Goal: Book appointment/travel/reservation

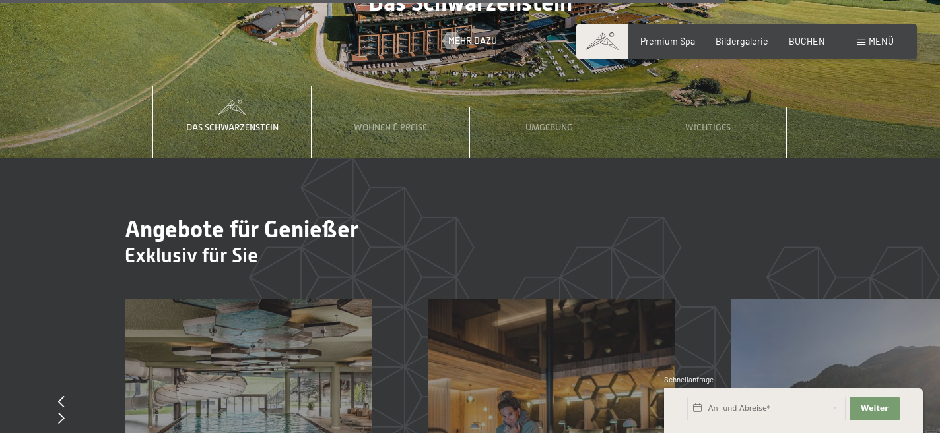
scroll to position [4824, 0]
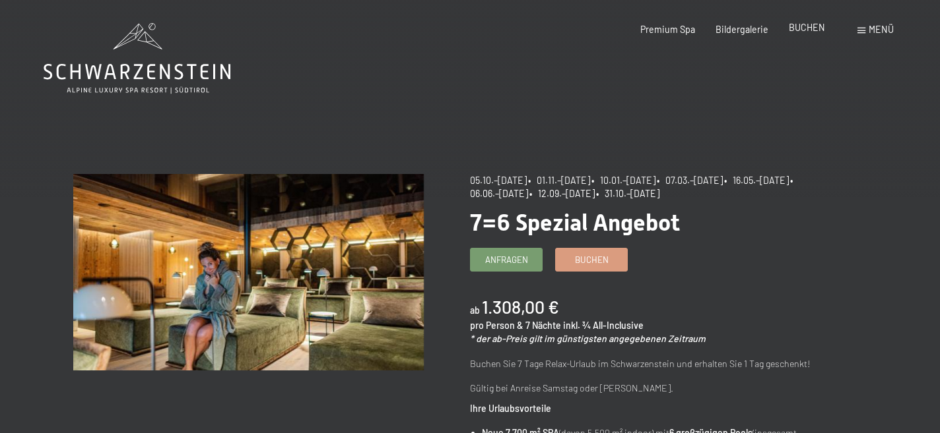
click at [815, 28] on span "BUCHEN" at bounding box center [806, 27] width 36 height 11
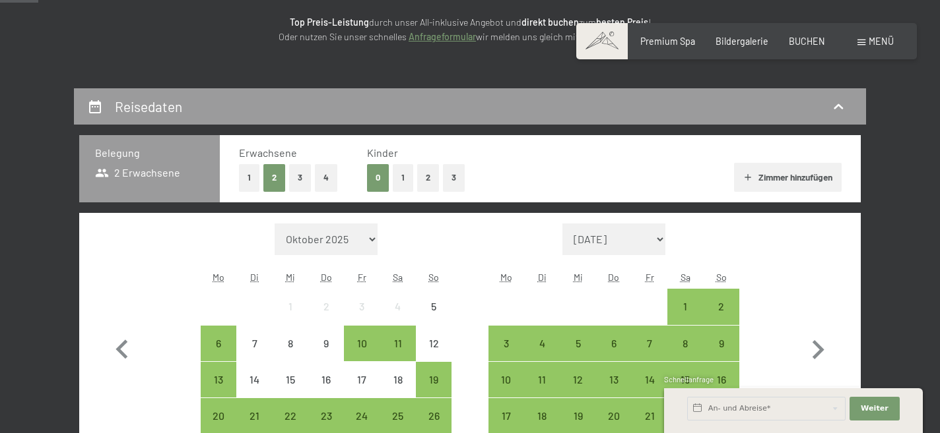
scroll to position [200, 0]
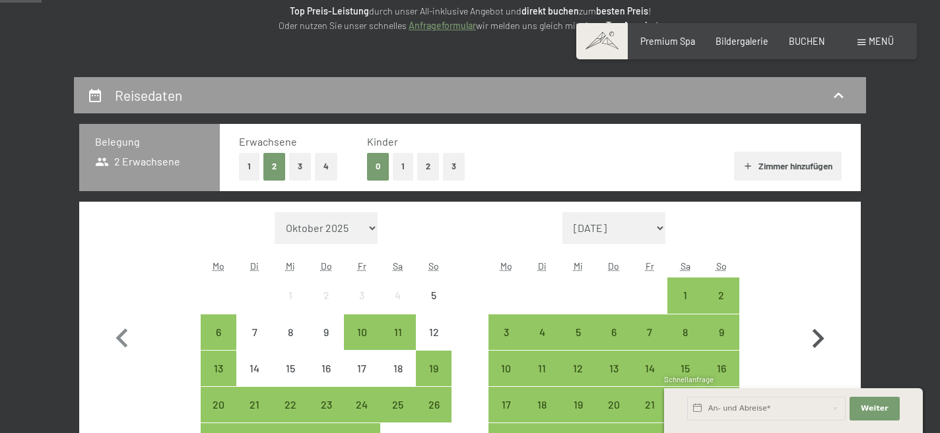
click at [819, 338] on icon "button" at bounding box center [817, 339] width 38 height 38
select select "[DATE]"
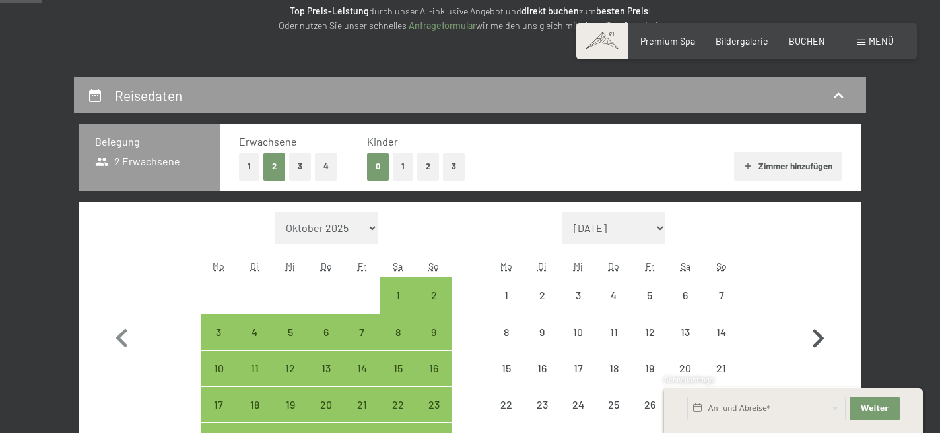
click at [819, 338] on icon "button" at bounding box center [817, 339] width 38 height 38
select select "[DATE]"
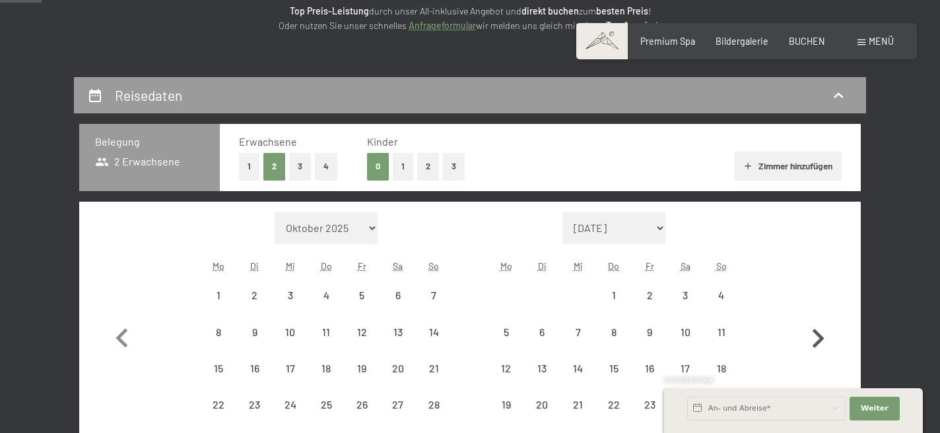
select select "[DATE]"
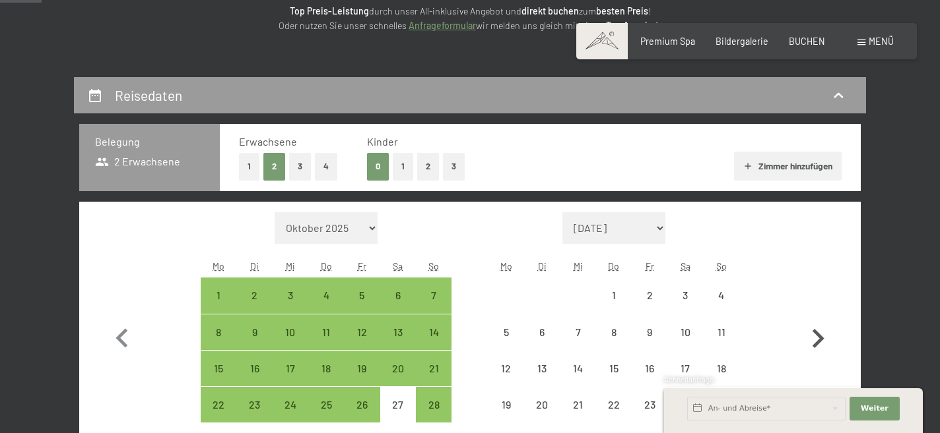
click at [819, 338] on icon "button" at bounding box center [817, 339] width 38 height 38
select select "[DATE]"
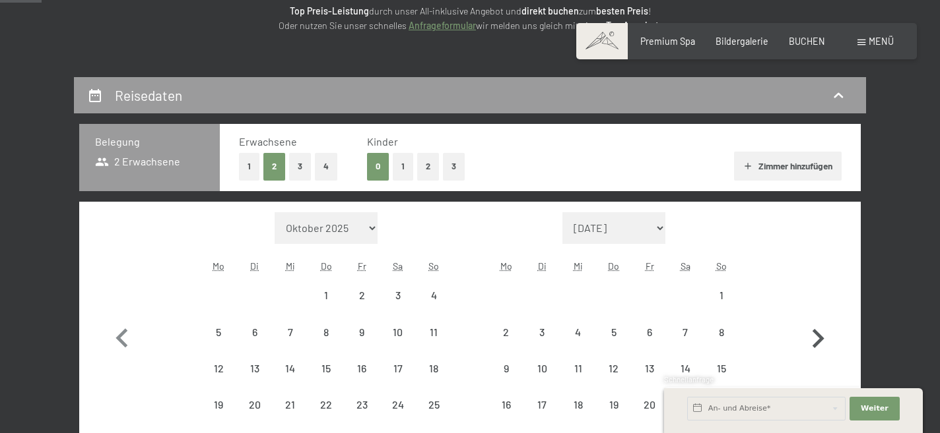
select select "[DATE]"
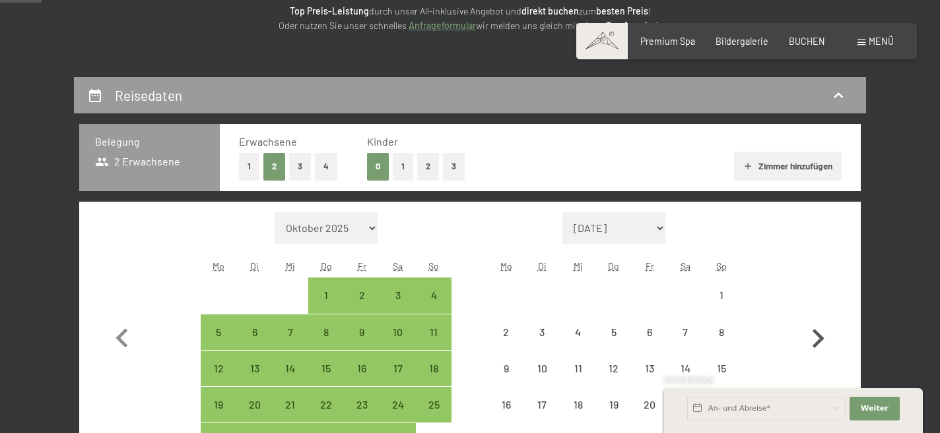
click at [819, 338] on icon "button" at bounding box center [817, 339] width 38 height 38
select select "[DATE]"
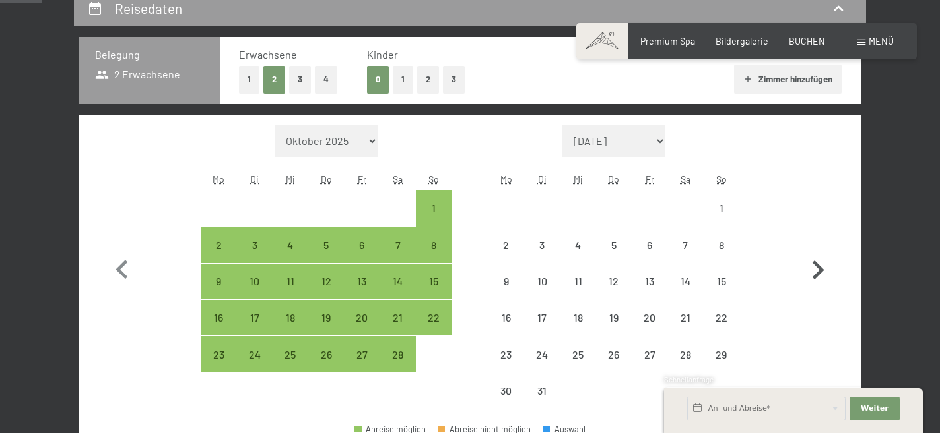
select select "[DATE]"
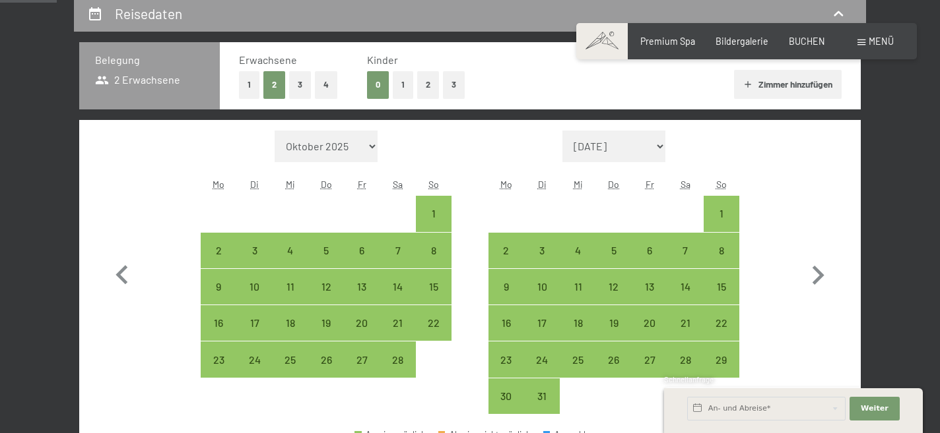
scroll to position [273, 0]
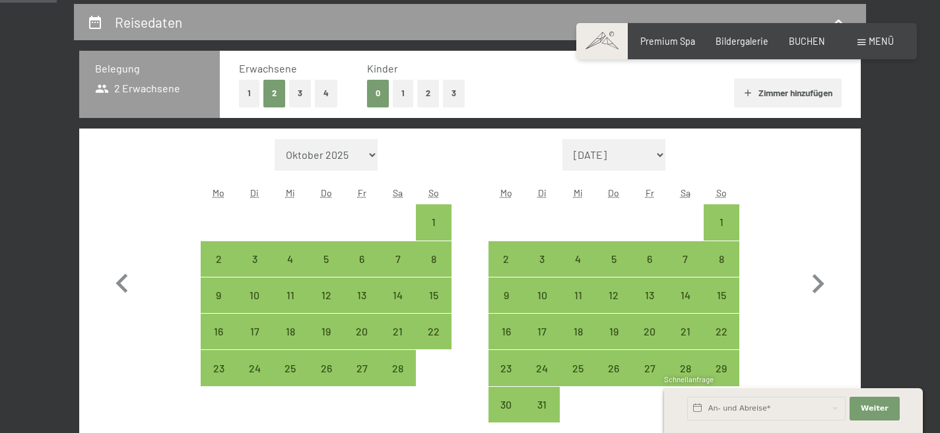
click at [420, 92] on button "2" at bounding box center [428, 93] width 22 height 27
select select "[DATE]"
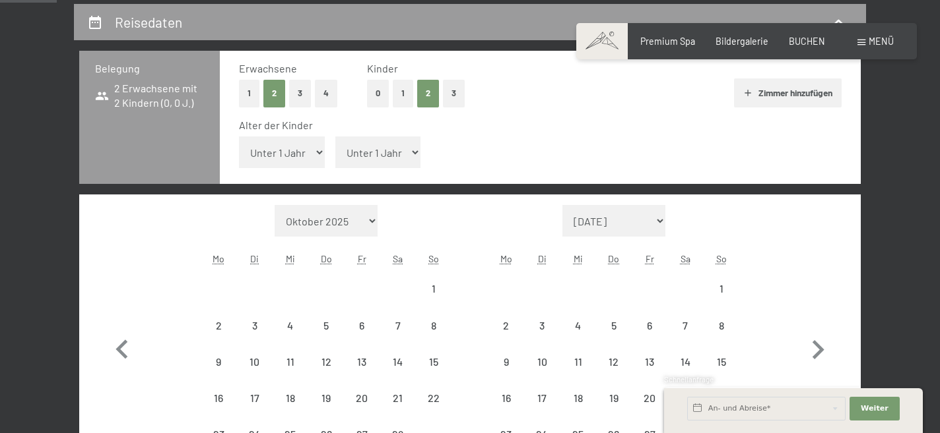
select select "[DATE]"
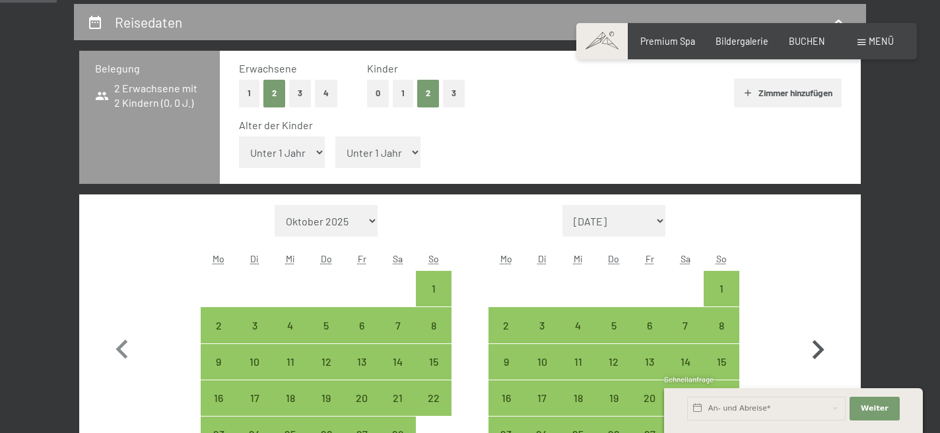
click at [821, 351] on icon "button" at bounding box center [818, 349] width 12 height 19
select select "[DATE]"
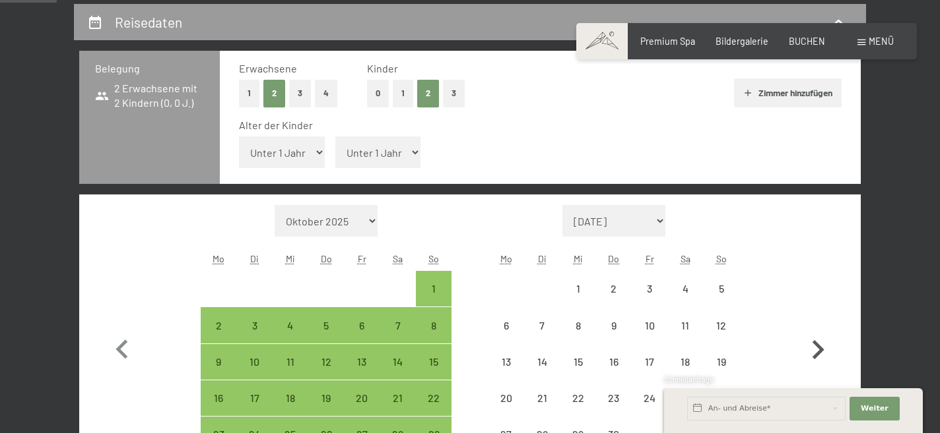
select select "[DATE]"
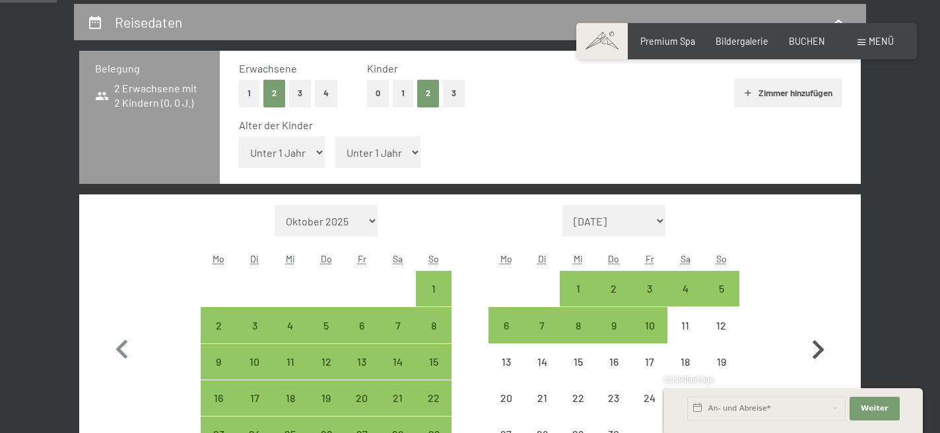
click at [821, 351] on icon "button" at bounding box center [818, 349] width 12 height 19
select select "[DATE]"
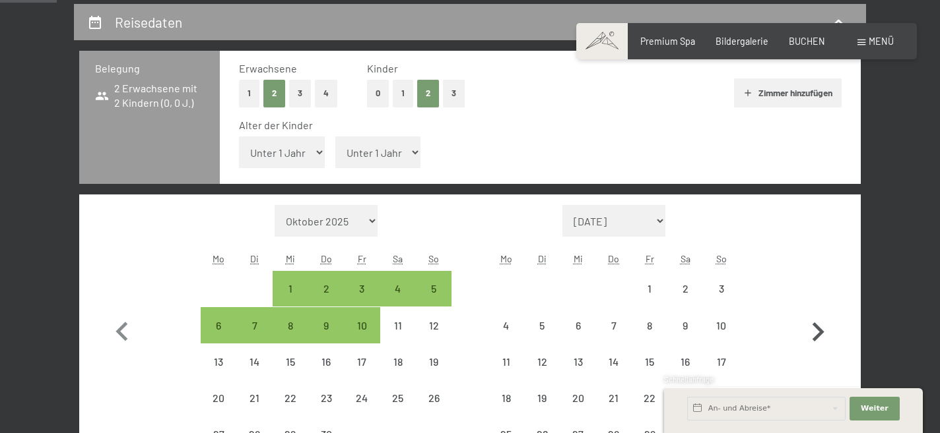
select select "[DATE]"
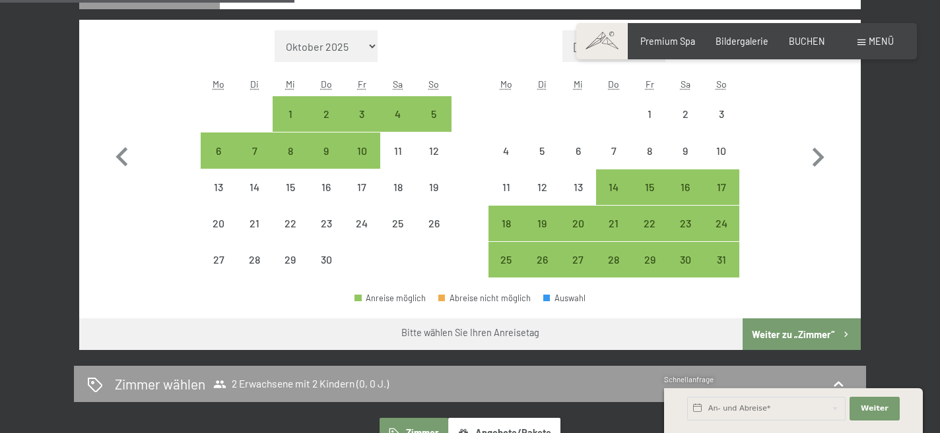
scroll to position [441, 0]
